Goal: Information Seeking & Learning: Learn about a topic

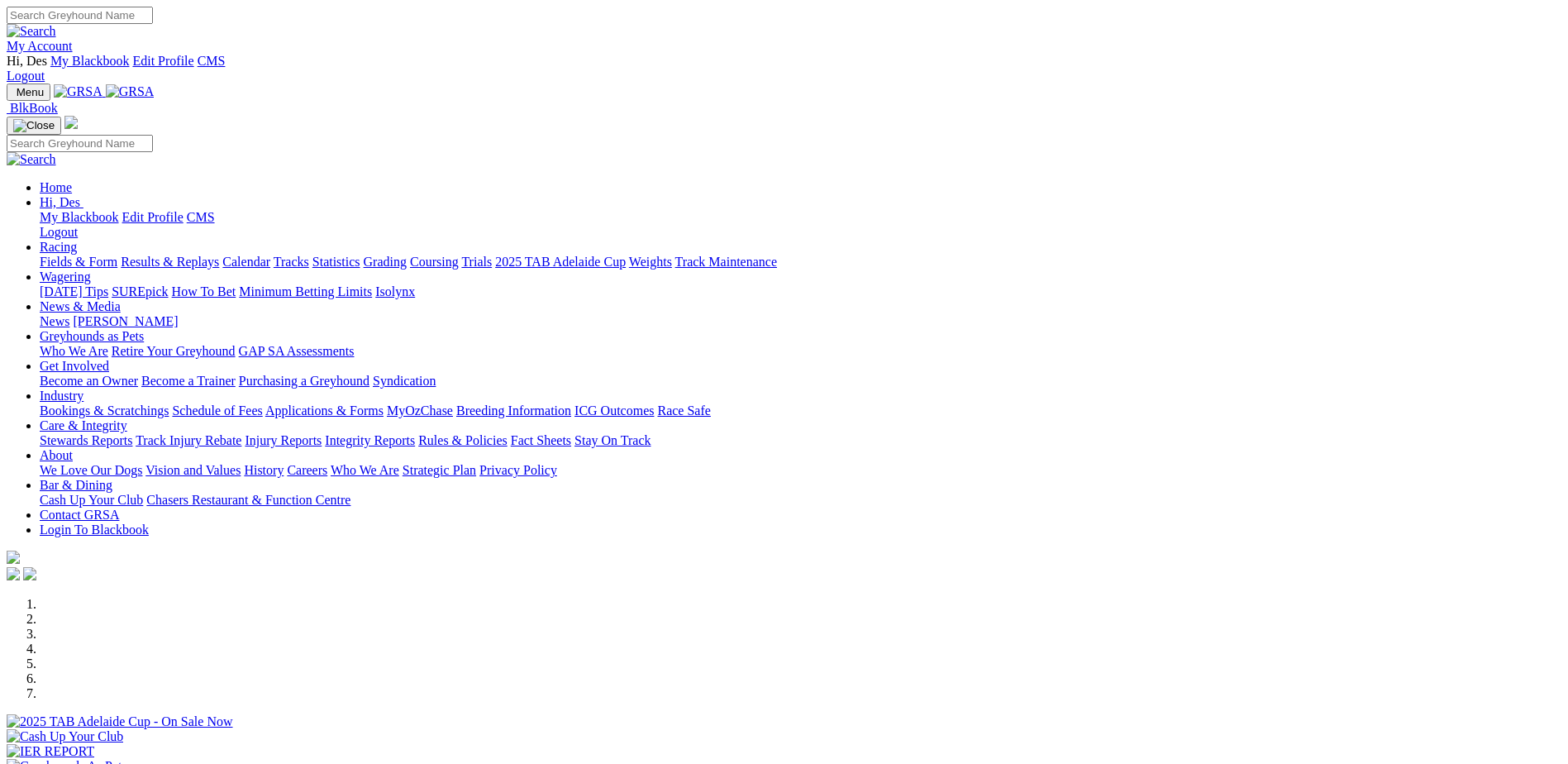
click at [219, 254] on link "Results & Replays" at bounding box center [170, 261] width 99 height 14
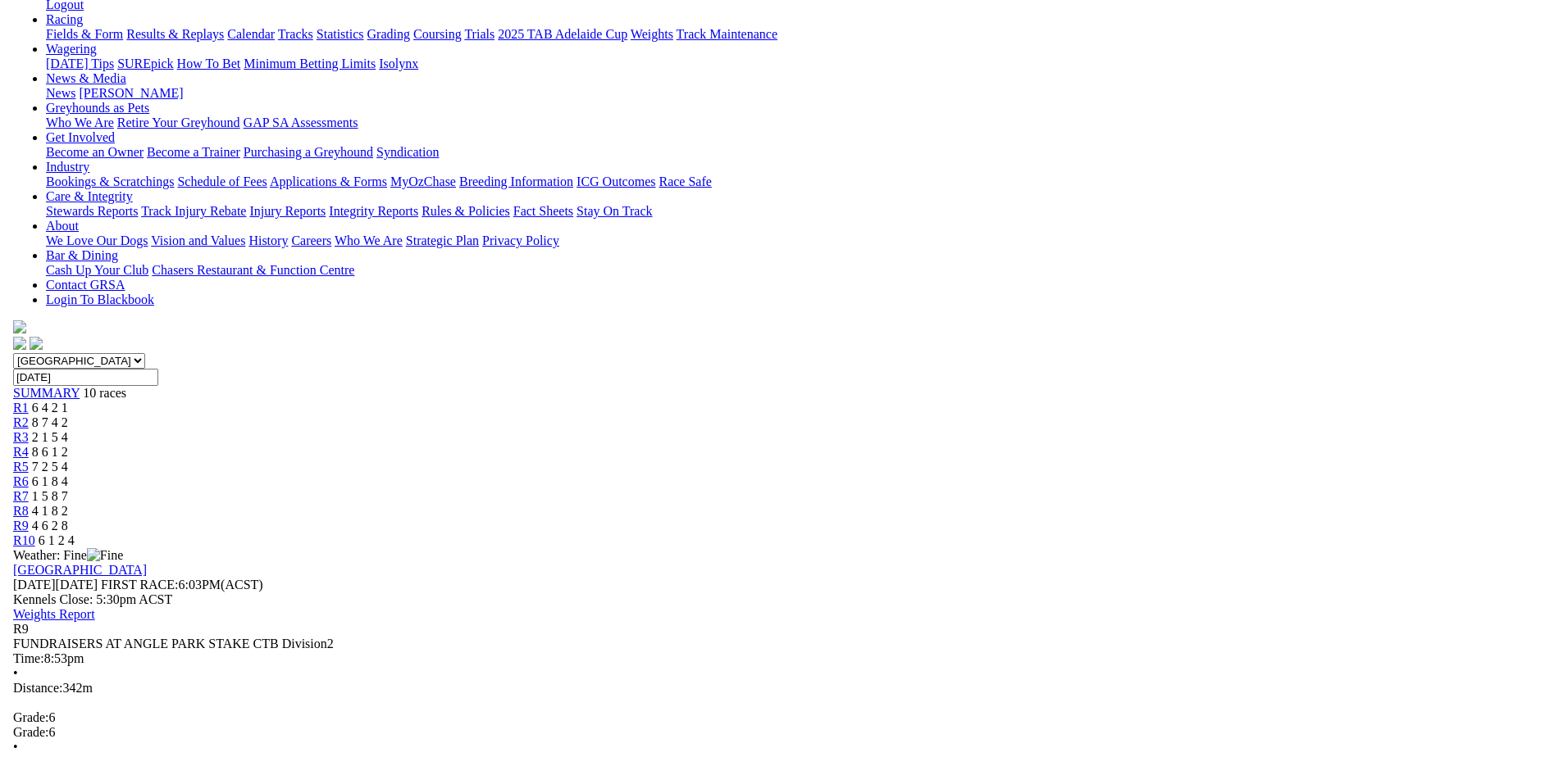
scroll to position [328, 0]
